Goal: Transaction & Acquisition: Purchase product/service

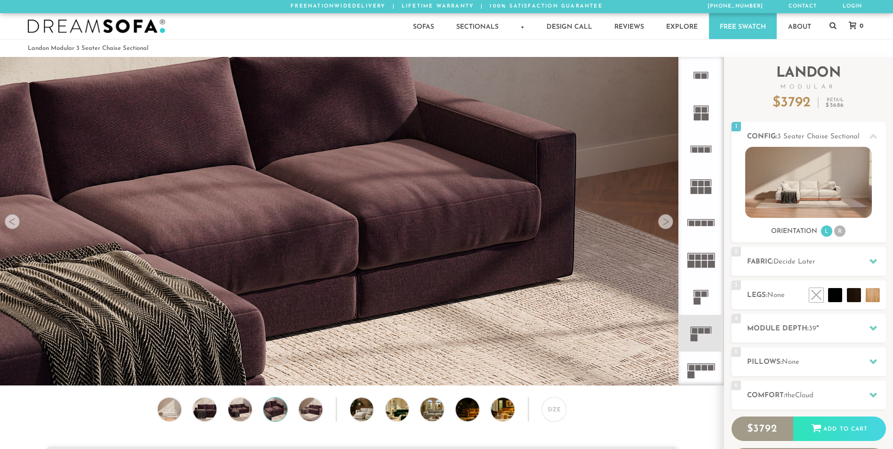
click at [667, 222] on div at bounding box center [665, 221] width 15 height 15
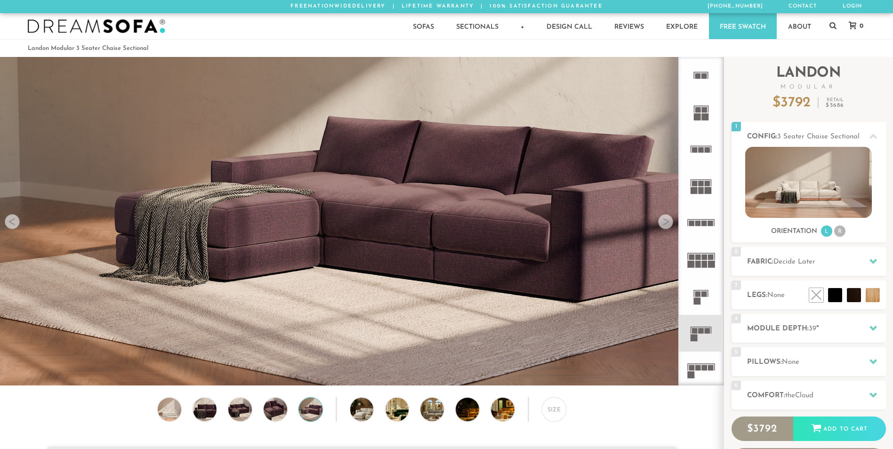
click at [667, 222] on div at bounding box center [665, 221] width 15 height 15
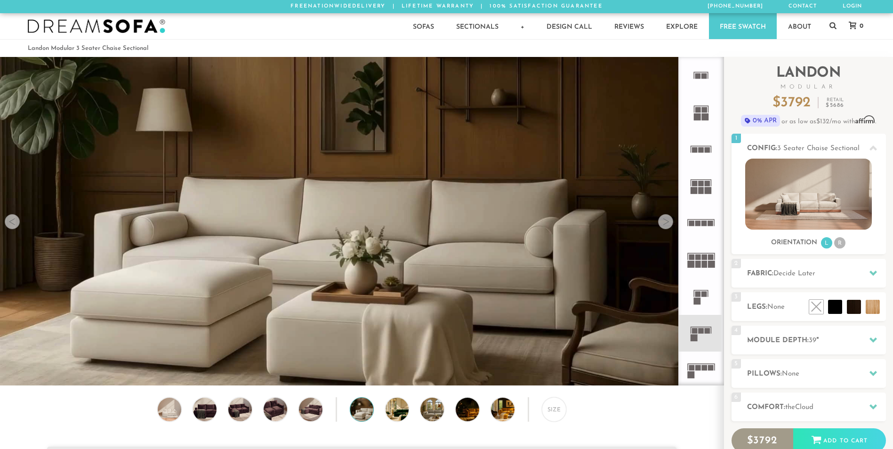
click at [667, 222] on div at bounding box center [665, 221] width 15 height 15
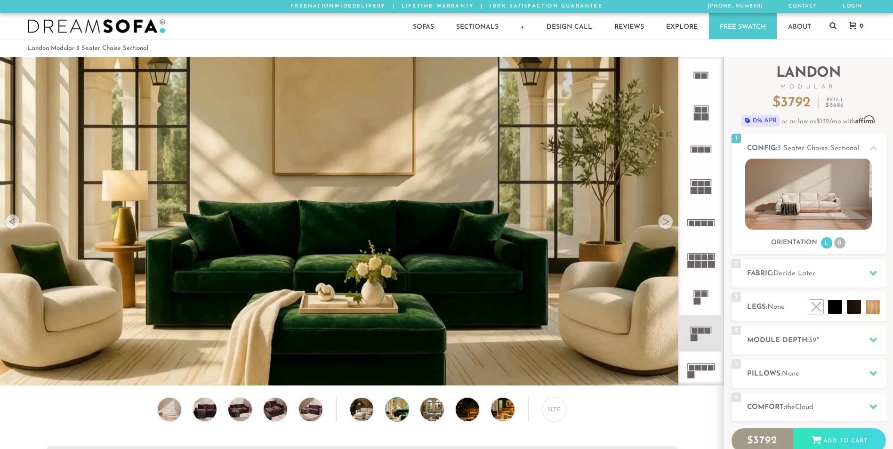
click at [667, 222] on div at bounding box center [665, 221] width 15 height 15
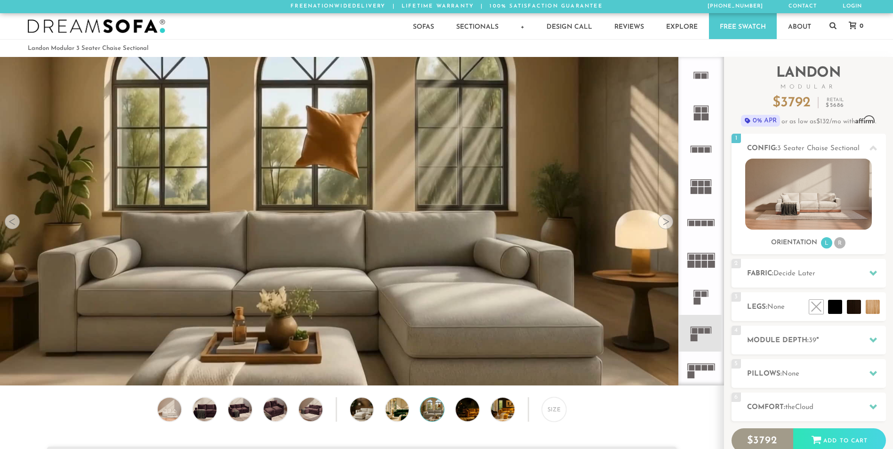
click at [667, 222] on div at bounding box center [665, 221] width 15 height 15
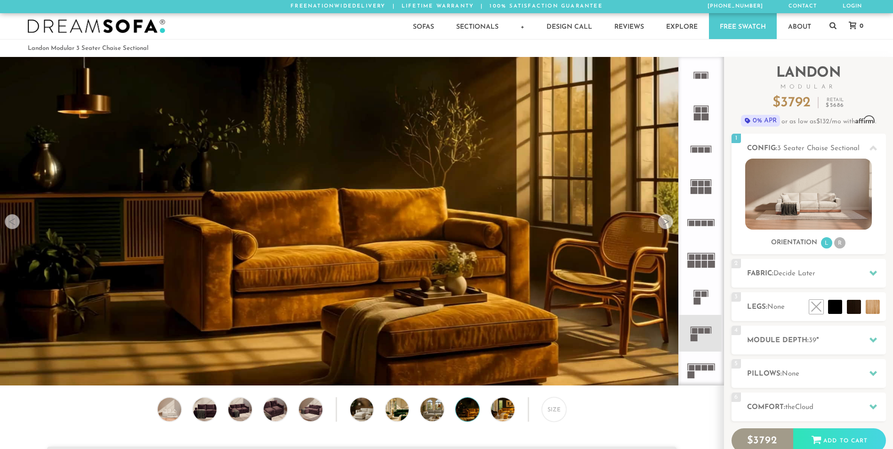
click at [667, 222] on div at bounding box center [665, 221] width 15 height 15
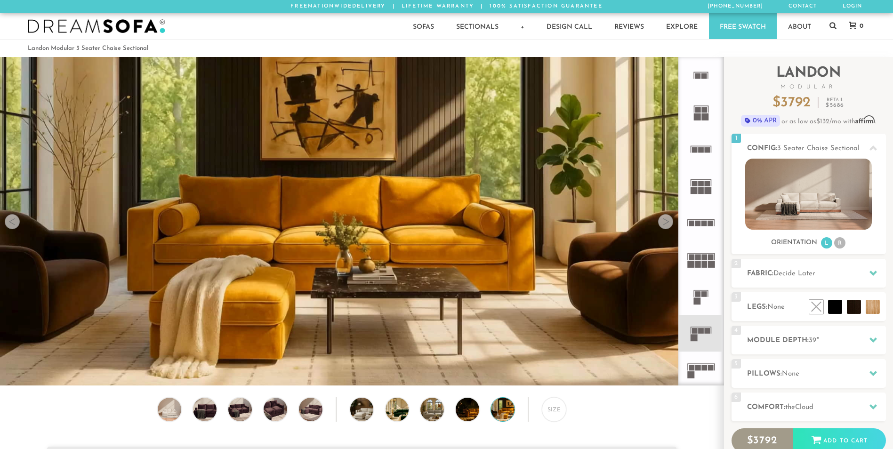
click at [667, 222] on div at bounding box center [665, 221] width 15 height 15
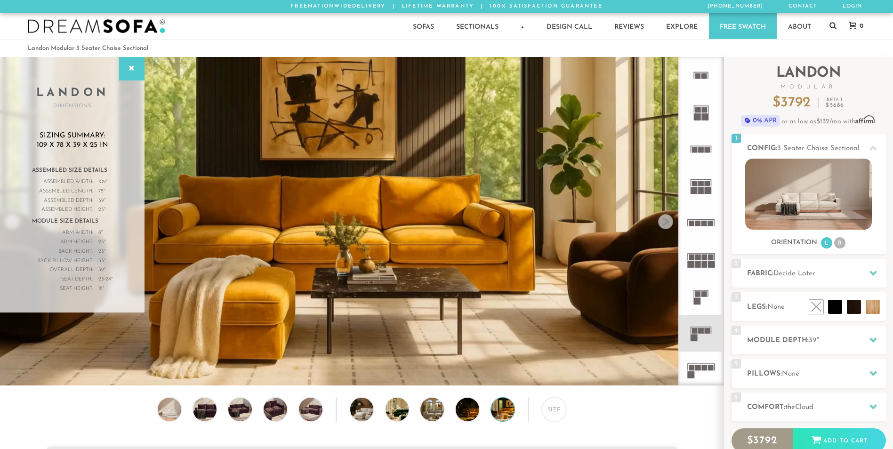
click at [667, 222] on div at bounding box center [665, 221] width 15 height 15
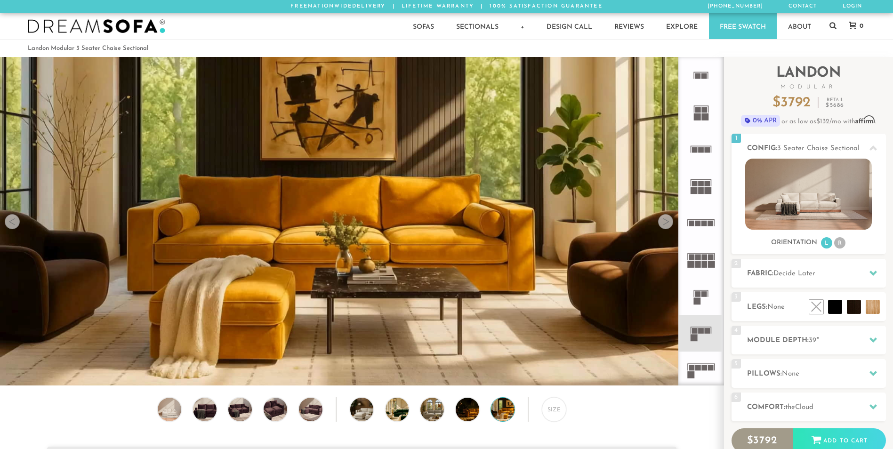
click at [663, 223] on div at bounding box center [665, 221] width 15 height 15
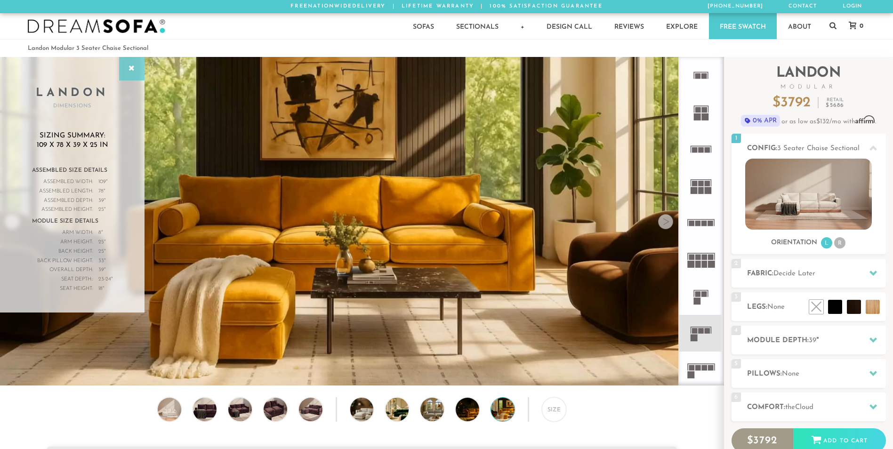
click at [128, 68] on icon at bounding box center [132, 69] width 10 height 8
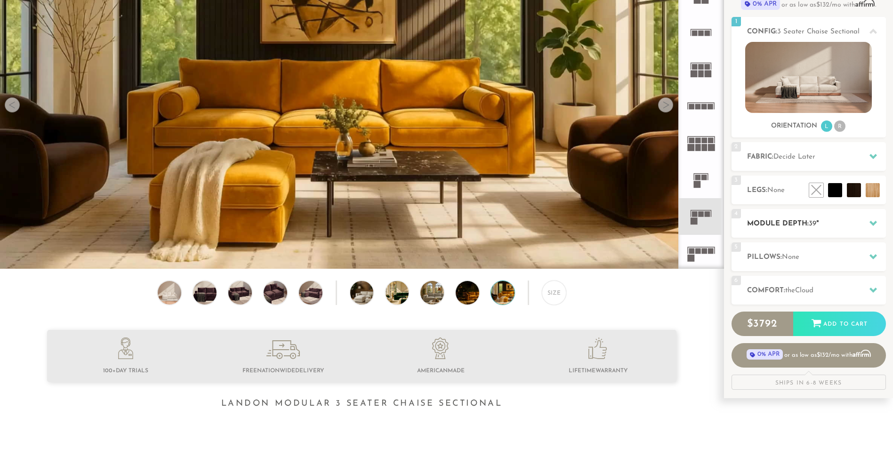
scroll to position [117, 0]
click at [858, 191] on li at bounding box center [833, 168] width 57 height 57
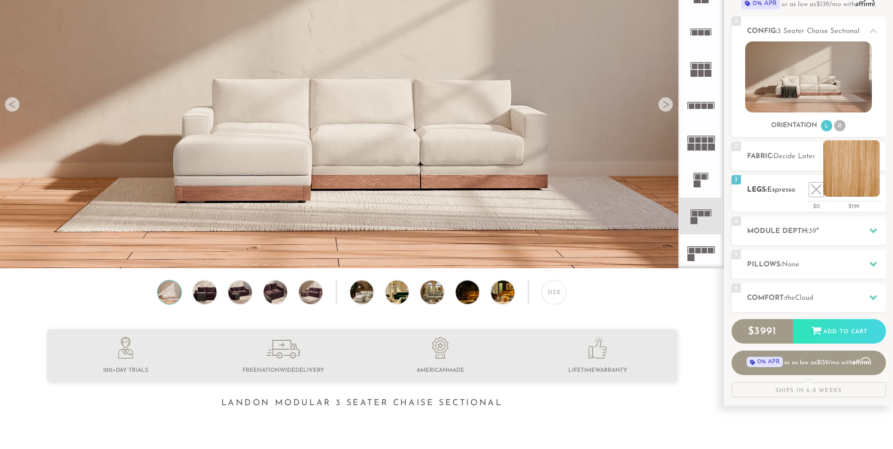
click at [876, 192] on li at bounding box center [852, 168] width 57 height 57
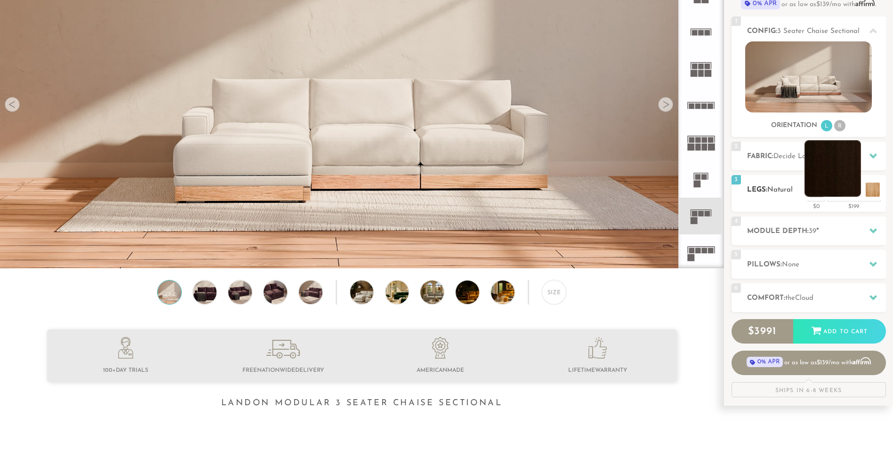
click at [853, 186] on li at bounding box center [833, 168] width 57 height 57
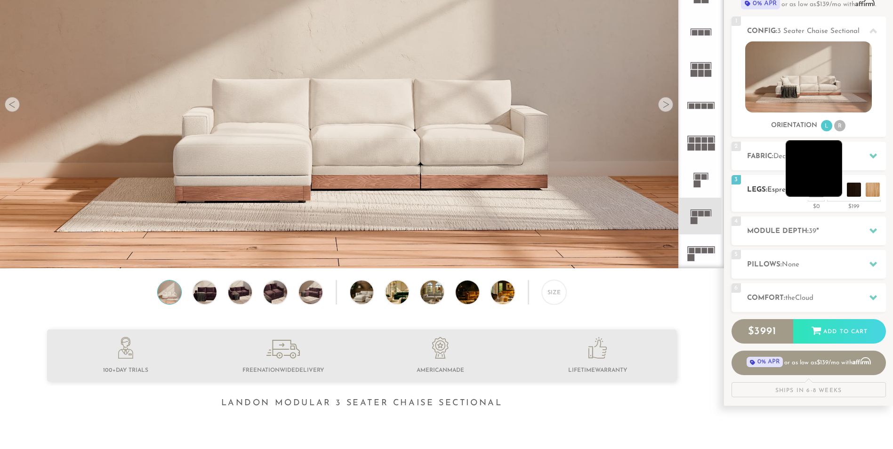
click at [832, 186] on li at bounding box center [814, 168] width 57 height 57
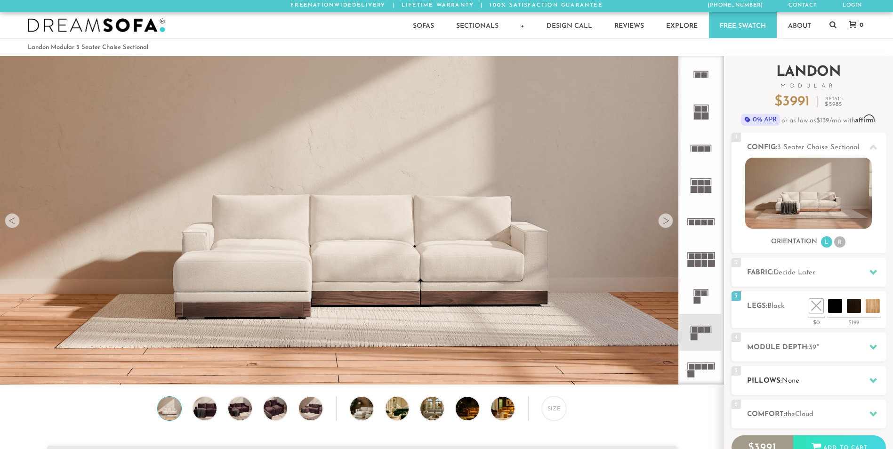
scroll to position [0, 0]
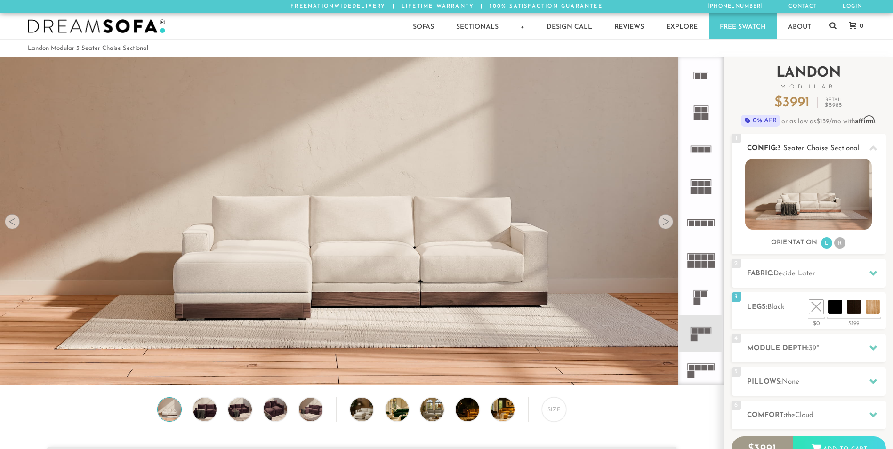
click at [839, 245] on li "R" at bounding box center [840, 242] width 11 height 11
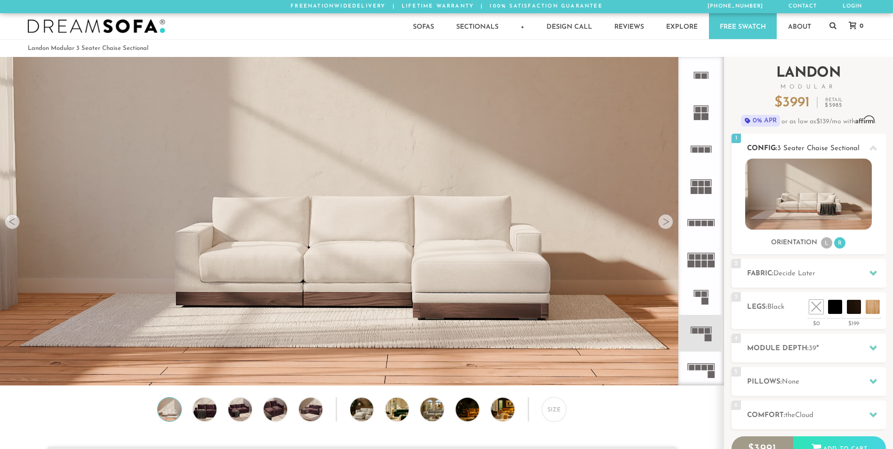
click at [824, 239] on li "L" at bounding box center [826, 242] width 11 height 11
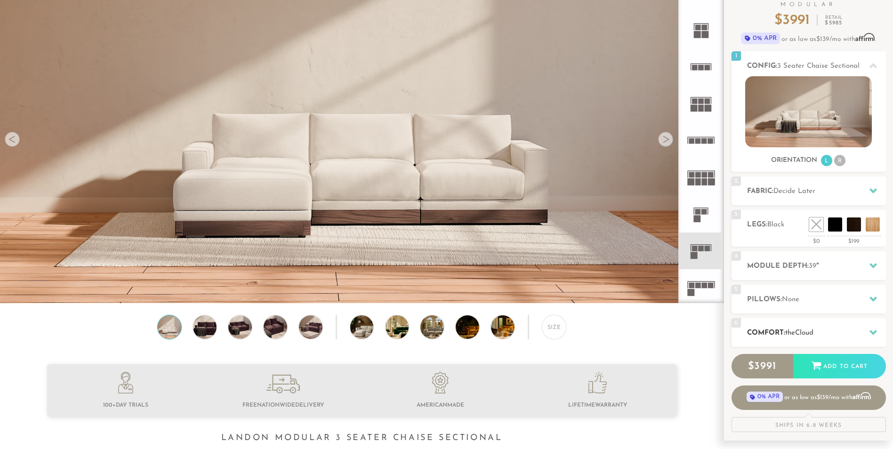
scroll to position [81, 0]
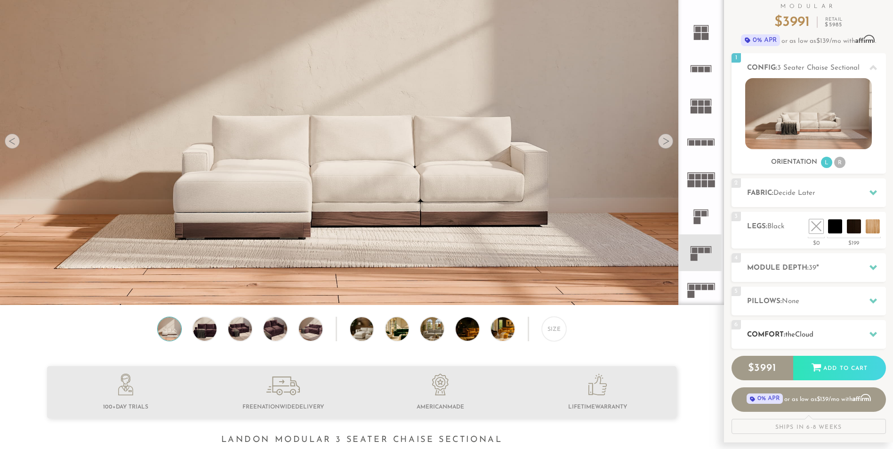
click at [854, 332] on h2 "Comfort: the Cloud" at bounding box center [816, 335] width 139 height 11
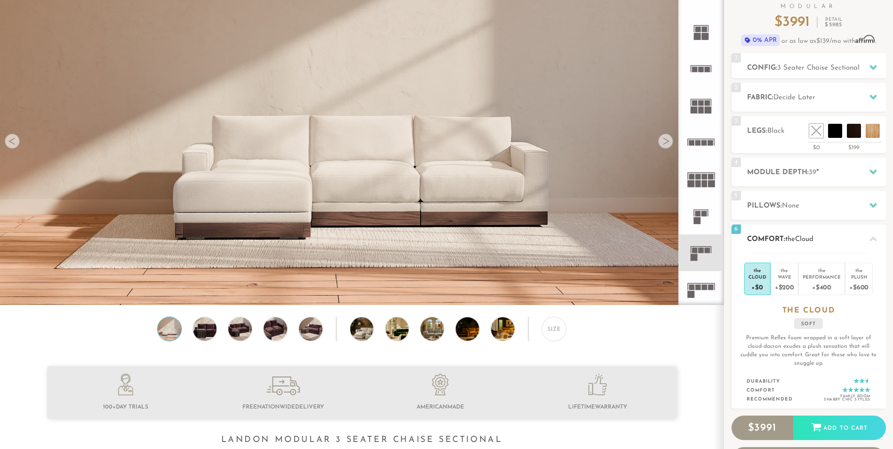
click at [867, 238] on div at bounding box center [874, 238] width 20 height 19
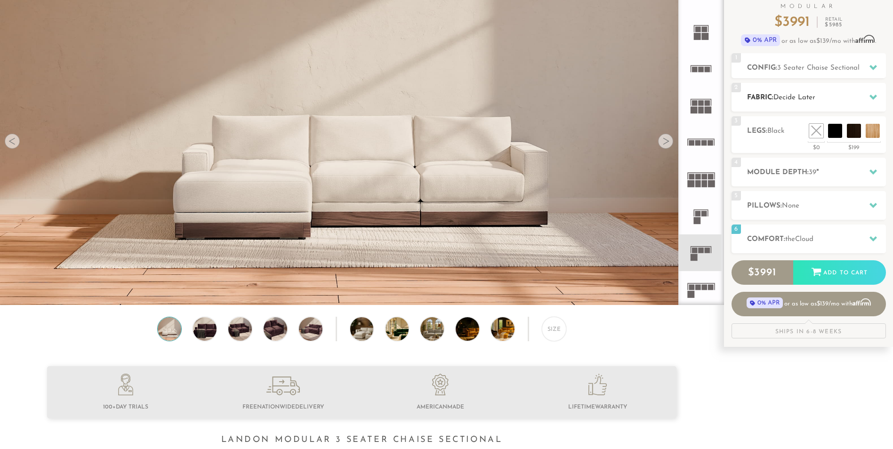
click at [801, 94] on span "Decide Later" at bounding box center [795, 97] width 42 height 7
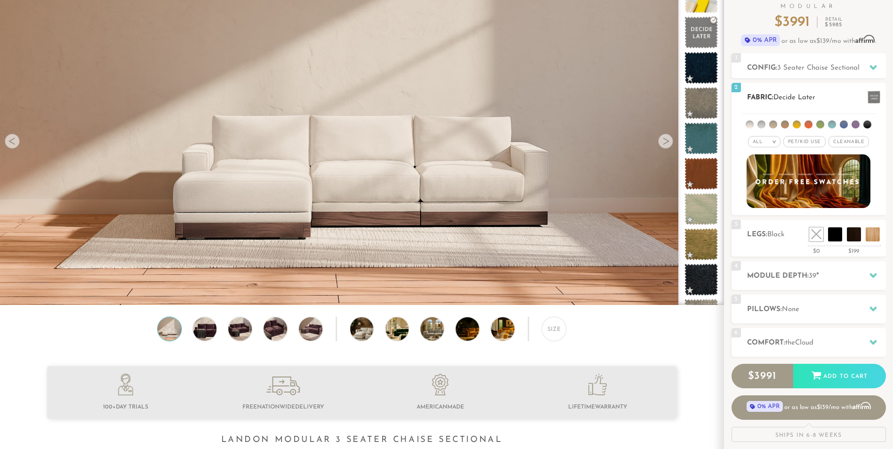
click at [762, 127] on li at bounding box center [762, 125] width 8 height 8
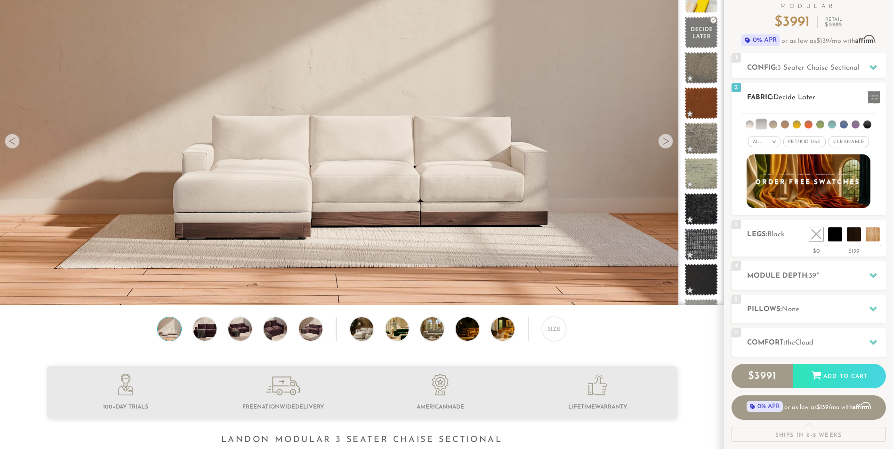
click at [771, 127] on li at bounding box center [774, 125] width 8 height 8
click at [784, 127] on li at bounding box center [785, 125] width 8 height 8
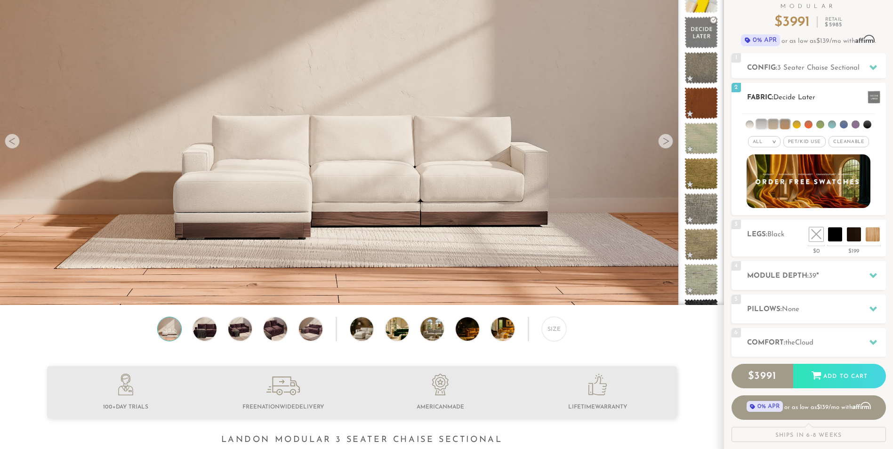
click at [775, 124] on li at bounding box center [773, 124] width 9 height 9
click at [761, 122] on li at bounding box center [761, 124] width 9 height 9
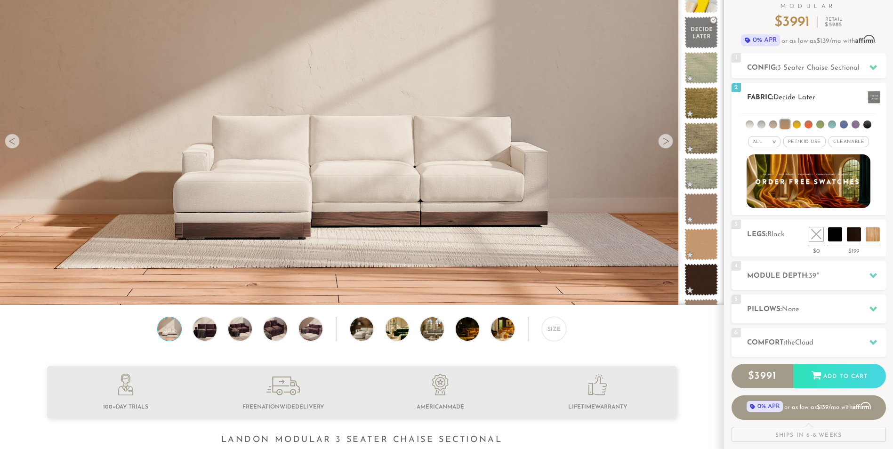
click at [788, 123] on li at bounding box center [784, 124] width 9 height 9
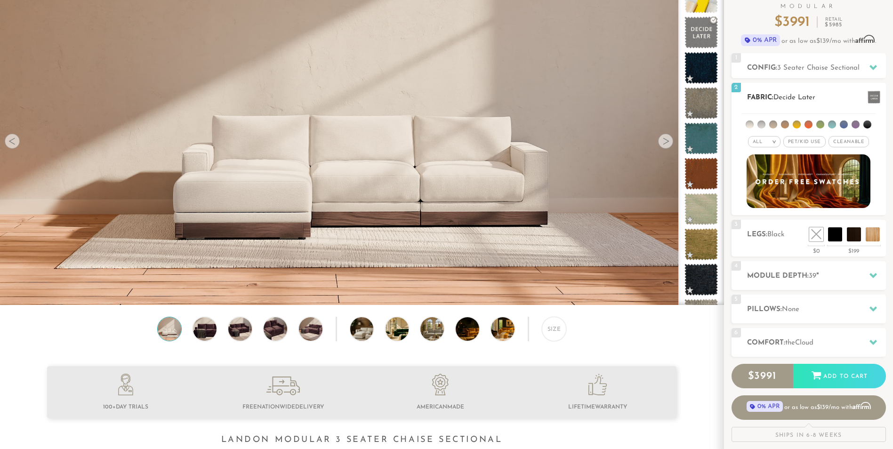
click at [850, 139] on span "Cleanable x" at bounding box center [849, 141] width 41 height 11
click at [865, 140] on em "x" at bounding box center [867, 141] width 4 height 5
click at [810, 100] on span "Decide Later" at bounding box center [795, 97] width 42 height 7
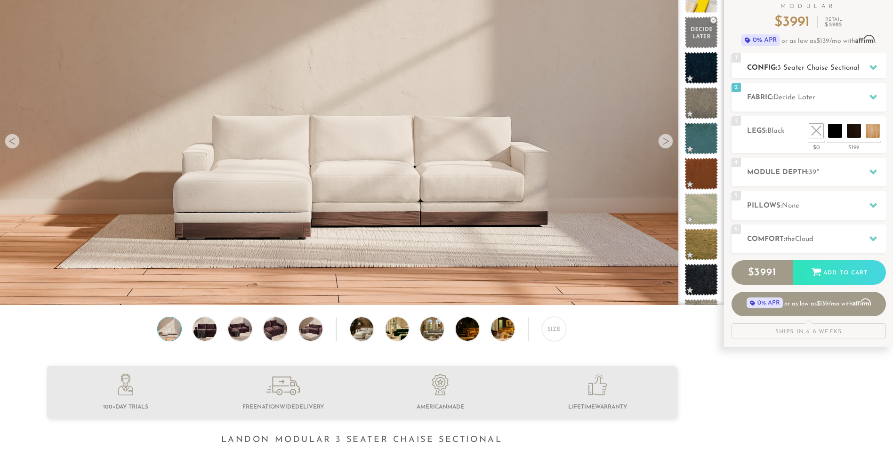
click at [835, 66] on span "3 Seater Chaise Sectional" at bounding box center [819, 68] width 82 height 7
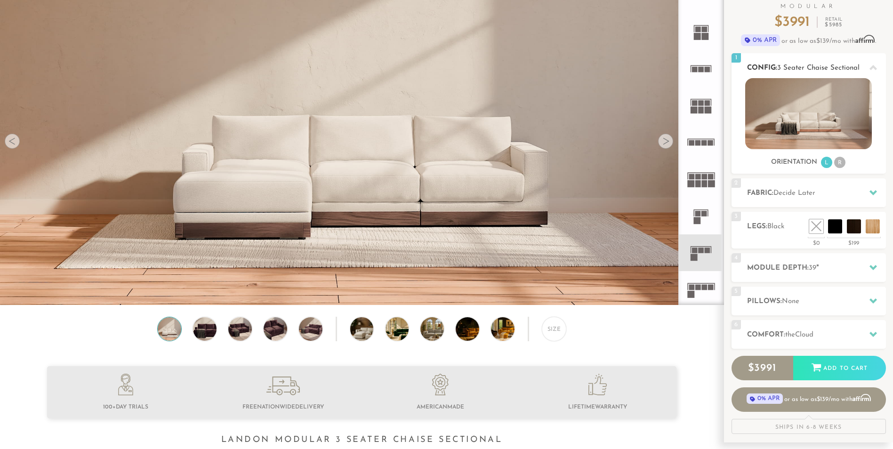
click at [833, 63] on h2 "Config: 3 Seater Chaise Sectional" at bounding box center [816, 68] width 139 height 11
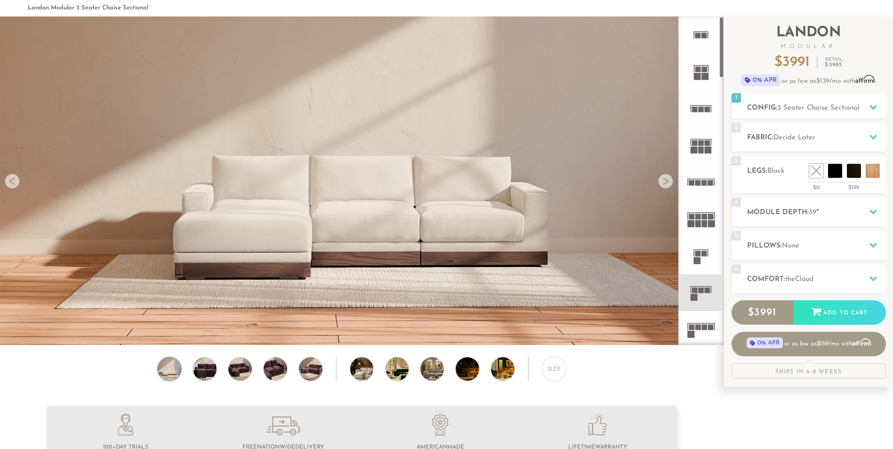
scroll to position [0, 0]
